Goal: Transaction & Acquisition: Book appointment/travel/reservation

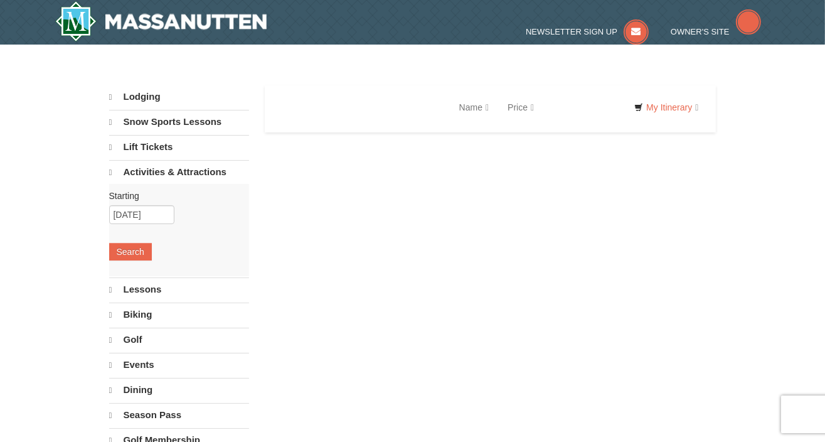
select select "10"
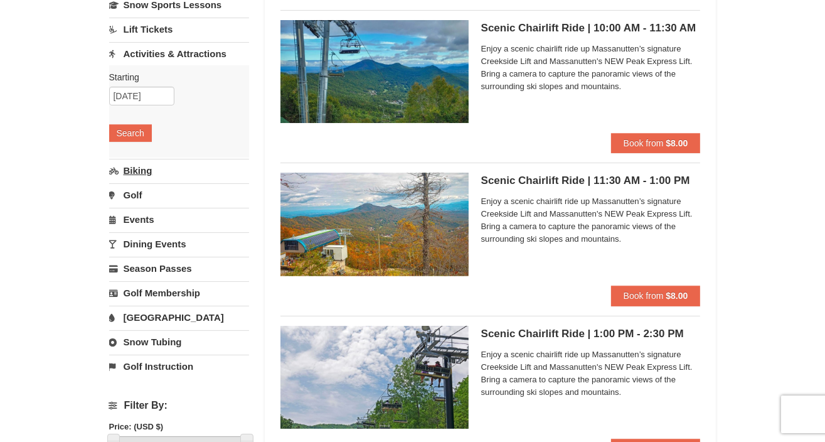
scroll to position [126, 0]
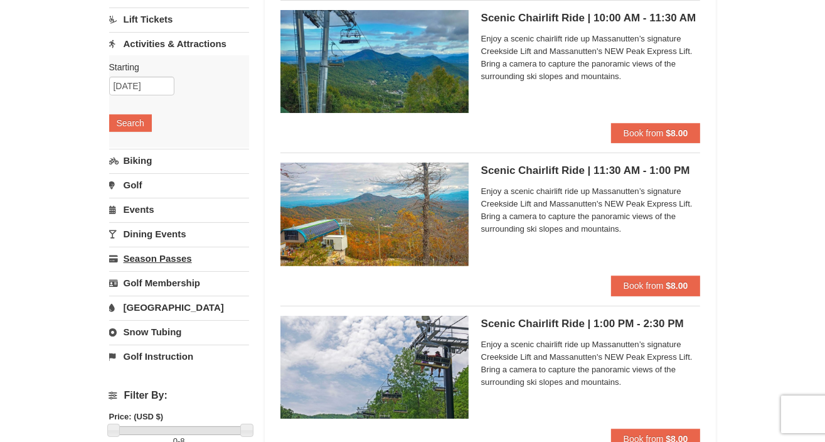
click at [157, 256] on link "Season Passes" at bounding box center [179, 258] width 140 height 23
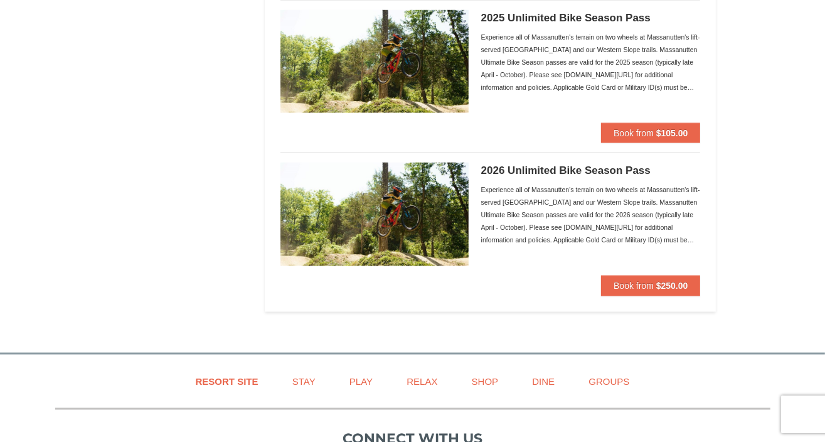
scroll to position [1694, 0]
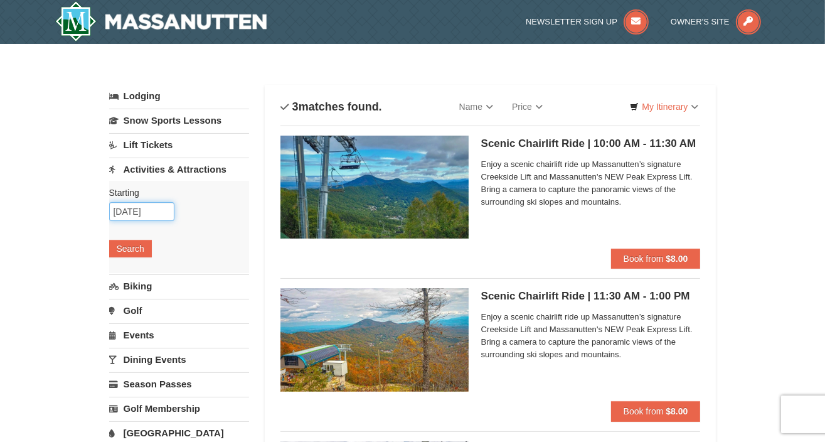
click at [131, 213] on input "10/27/2025" at bounding box center [141, 211] width 65 height 19
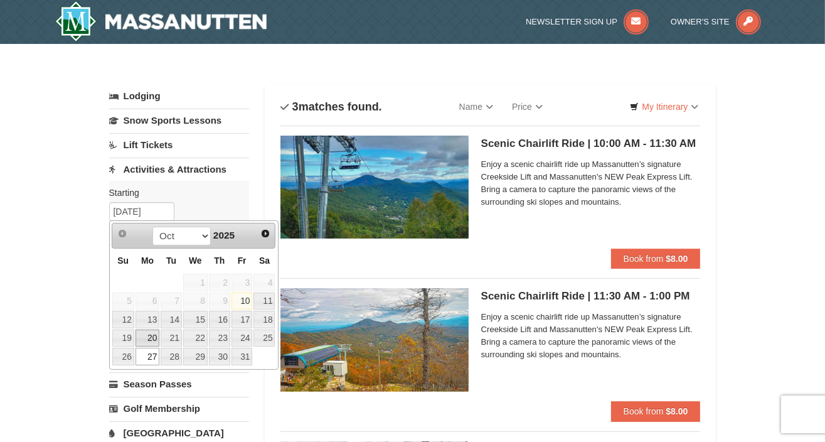
click at [151, 335] on link "20" at bounding box center [148, 338] width 24 height 18
type input "10/20/2025"
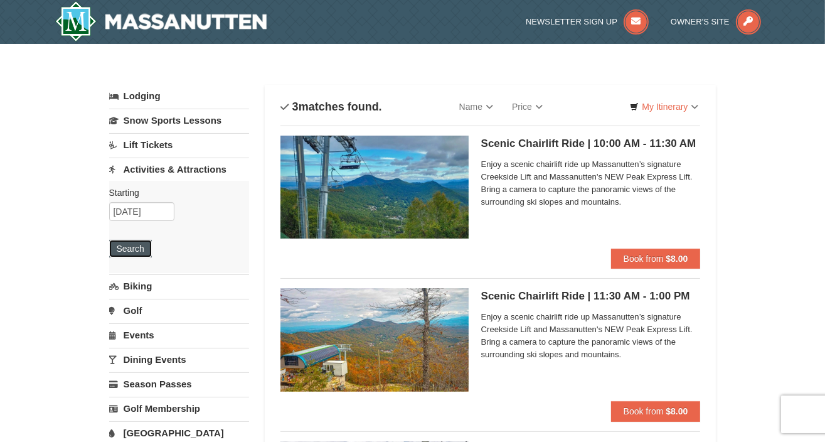
click at [142, 249] on button "Search" at bounding box center [130, 249] width 43 height 18
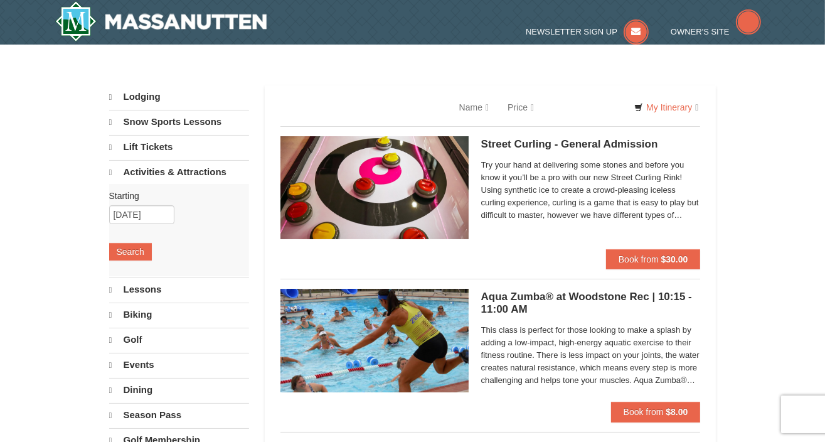
select select "10"
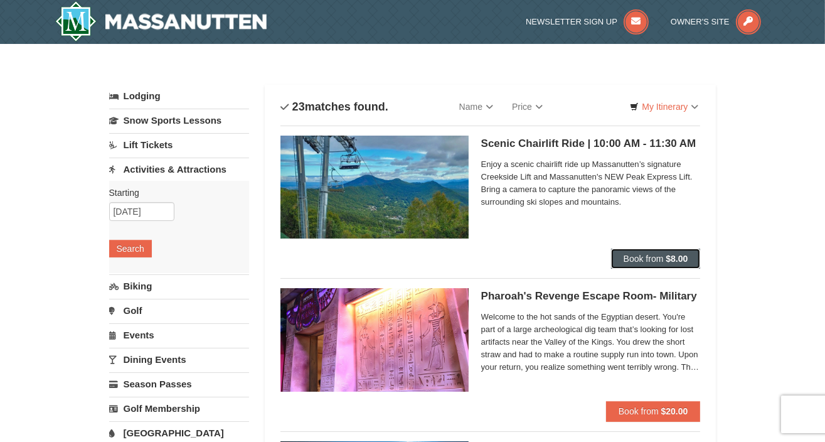
click at [653, 257] on span "Book from" at bounding box center [644, 259] width 40 height 10
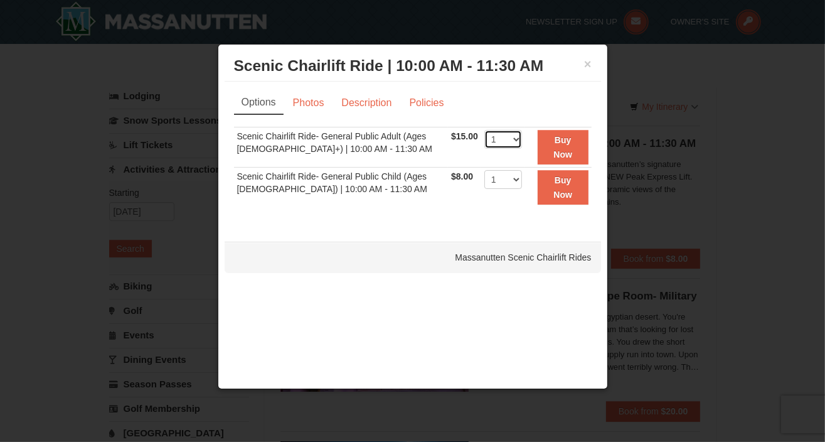
click at [510, 136] on select "1 2 3 4 5 6 7 8 9 10 11 12 13 14 15 16 17 18 19 20 21 22" at bounding box center [503, 139] width 38 height 19
select select "2"
click at [484, 130] on select "1 2 3 4 5 6 7 8 9 10 11 12 13 14 15 16 17 18 19 20 21 22" at bounding box center [503, 139] width 38 height 19
click at [554, 156] on strong "Buy Now" at bounding box center [563, 147] width 19 height 24
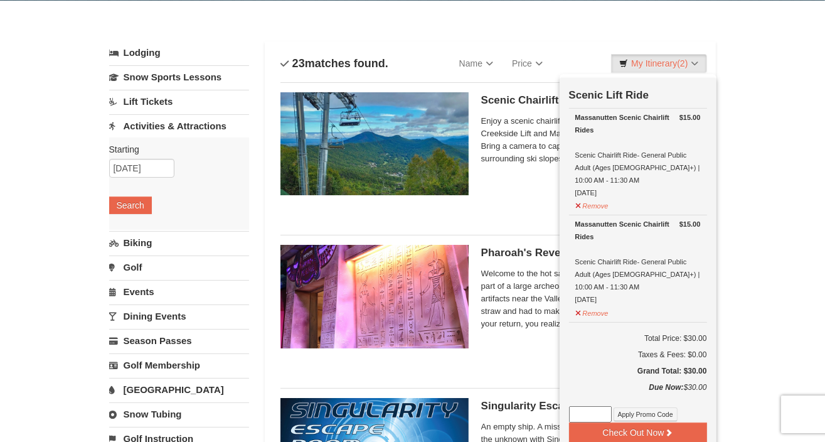
scroll to position [66, 0]
